Goal: Information Seeking & Learning: Learn about a topic

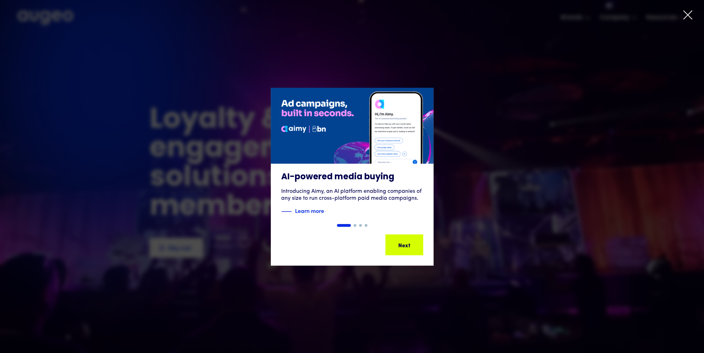
click at [686, 14] on icon at bounding box center [688, 15] width 8 height 8
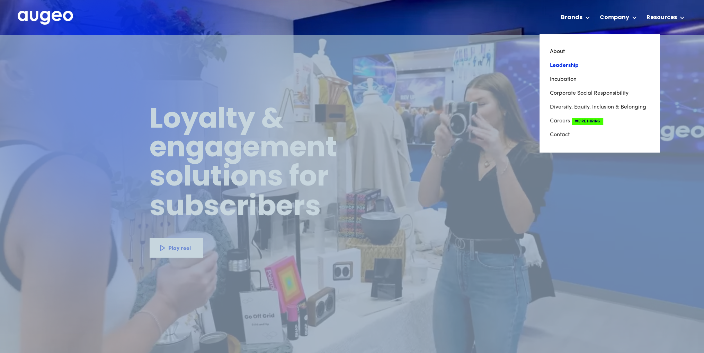
click at [567, 64] on link "Leadership" at bounding box center [599, 66] width 99 height 14
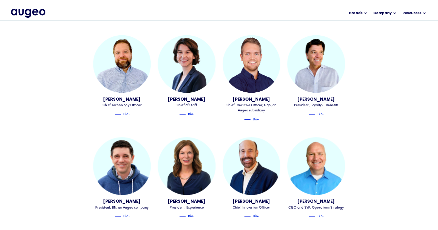
scroll to position [354, 0]
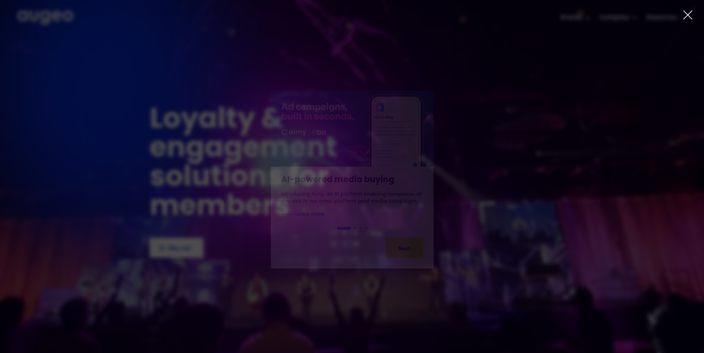
click at [688, 15] on icon at bounding box center [688, 15] width 8 height 8
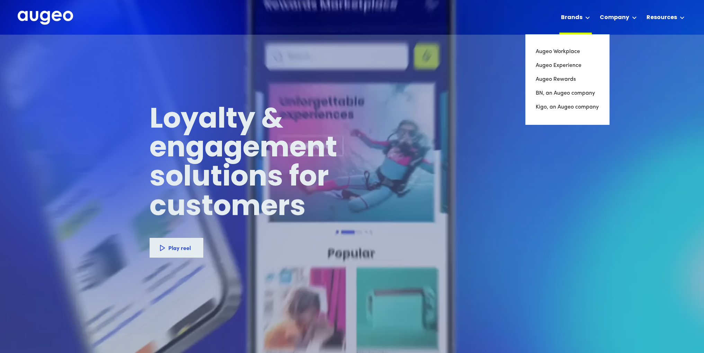
click at [583, 17] on div "Brands" at bounding box center [571, 18] width 21 height 8
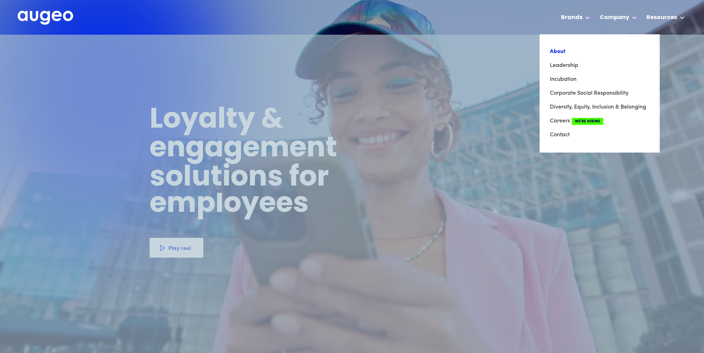
click at [564, 52] on link "About" at bounding box center [599, 52] width 99 height 14
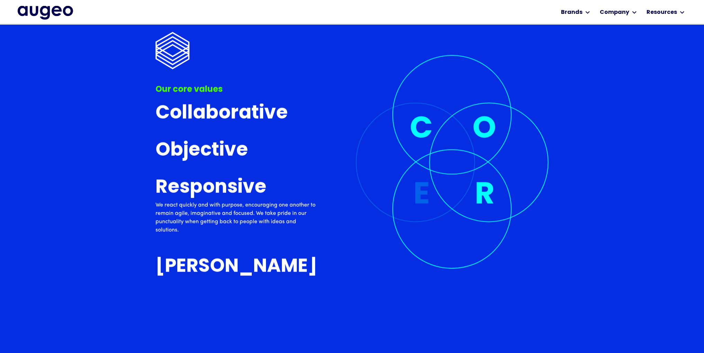
scroll to position [2304, 0]
